Goal: Information Seeking & Learning: Check status

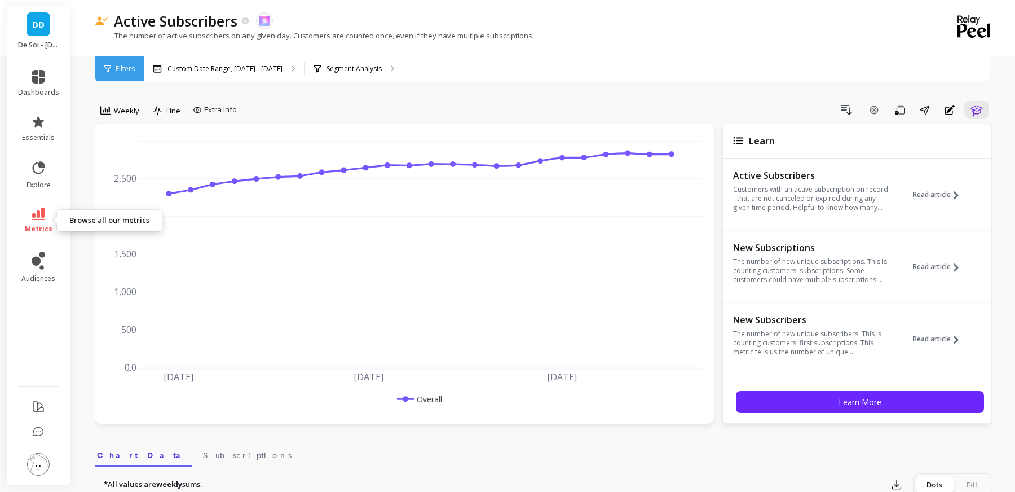
click at [42, 223] on link "metrics" at bounding box center [38, 220] width 41 height 26
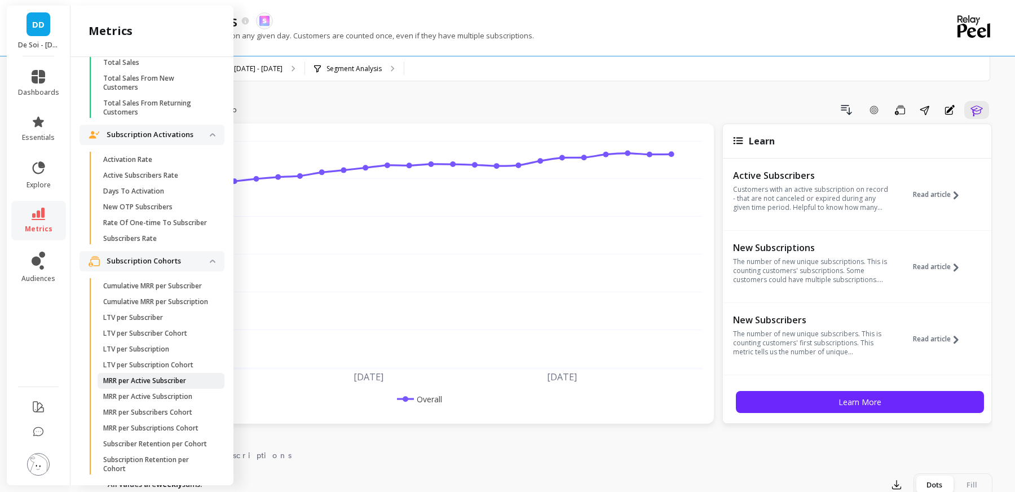
scroll to position [2823, 0]
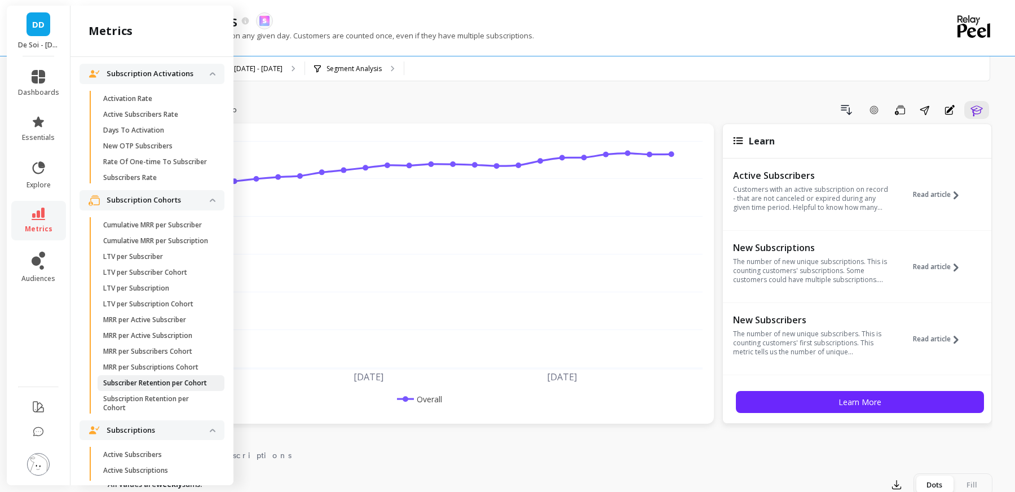
click at [128, 381] on p "Subscriber Retention per Cohort" at bounding box center [155, 382] width 104 height 9
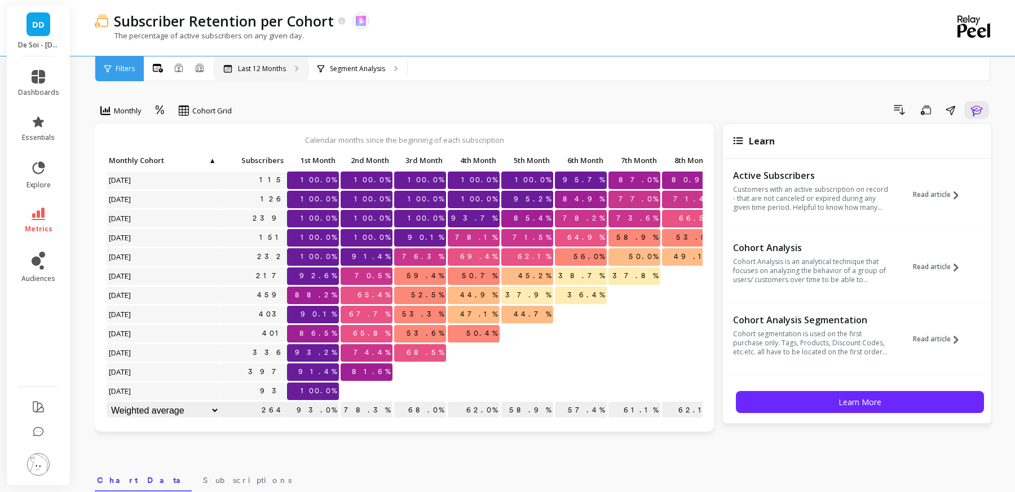
click at [268, 64] on p "Last 12 Months" at bounding box center [262, 68] width 48 height 9
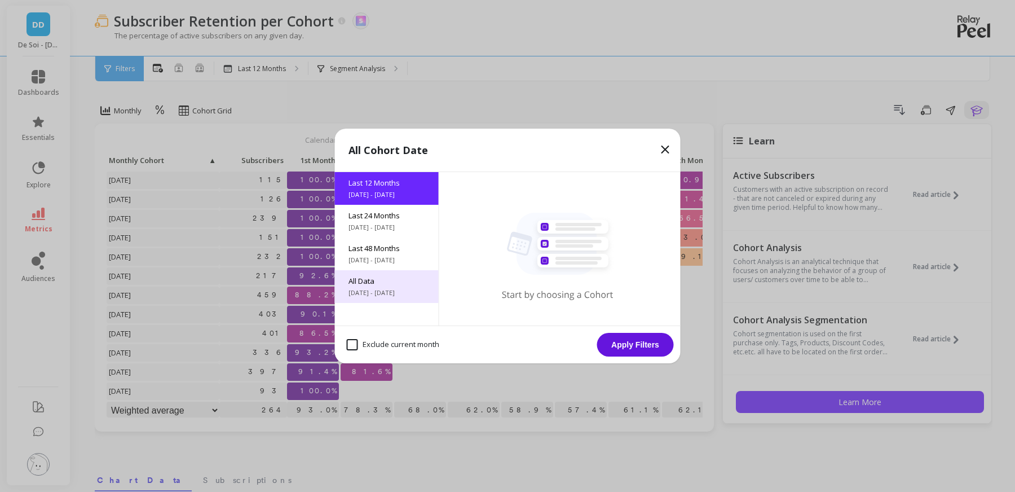
click at [374, 295] on span "[DATE] - [DATE]" at bounding box center [386, 292] width 77 height 9
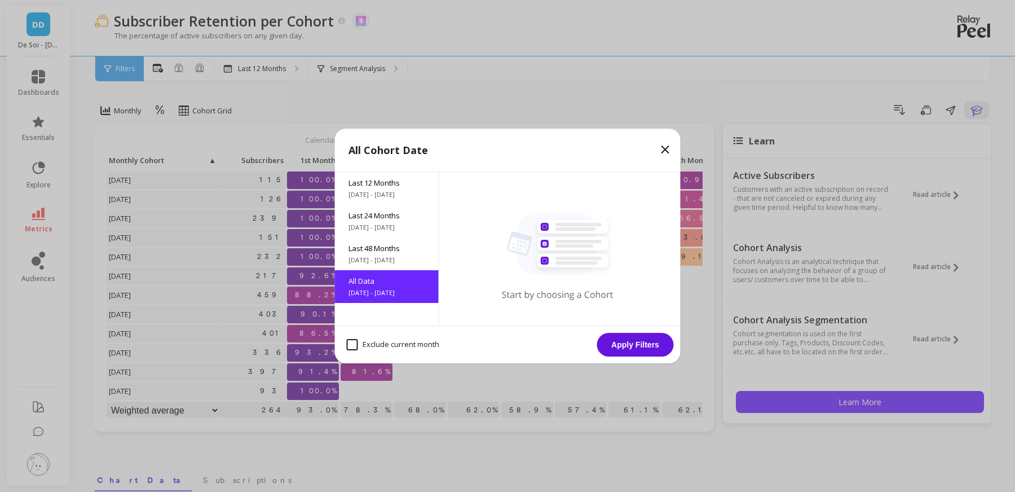
click at [383, 342] on month "Exclude current month" at bounding box center [393, 344] width 92 height 11
checkbox month "true"
click at [629, 342] on button "Apply Filters" at bounding box center [635, 345] width 77 height 24
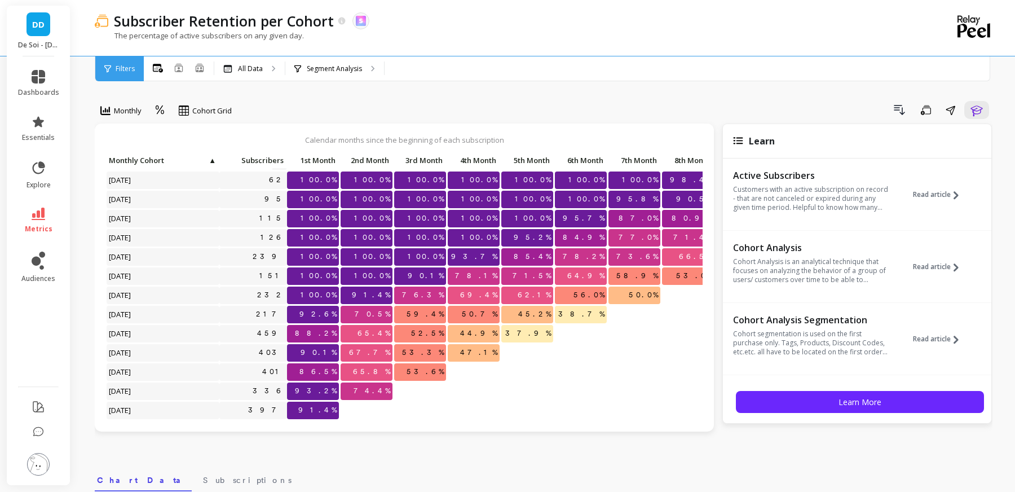
scroll to position [633, 0]
